Goal: Navigation & Orientation: Understand site structure

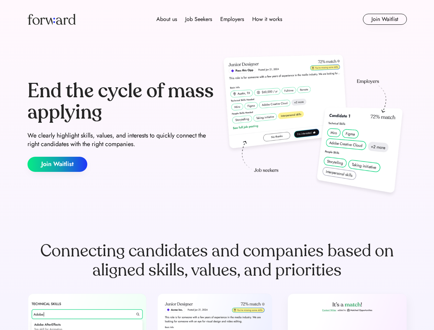
click at [217, 165] on div "End the cycle of mass applying We clearly highlight skills, values, and interes…" at bounding box center [218, 126] width 380 height 148
click at [217, 19] on div "About us Job Seekers Employers How it works" at bounding box center [219, 19] width 271 height 8
click at [52, 19] on img at bounding box center [52, 19] width 48 height 11
click at [219, 19] on div "About us Job Seekers Employers How it works" at bounding box center [219, 19] width 271 height 8
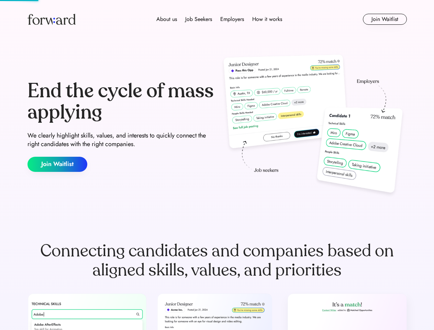
click at [167, 19] on div "About us" at bounding box center [166, 19] width 21 height 8
click at [199, 19] on div "Job Seekers" at bounding box center [198, 19] width 27 height 8
click at [232, 19] on div "Employers" at bounding box center [232, 19] width 24 height 8
